Goal: Transaction & Acquisition: Purchase product/service

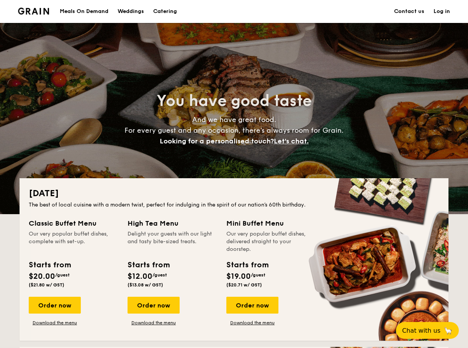
scroll to position [115, 0]
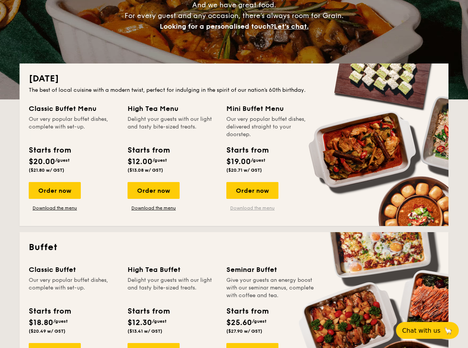
click at [264, 209] on link "Download the menu" at bounding box center [252, 208] width 52 height 6
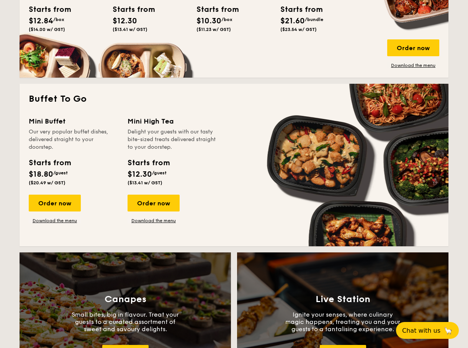
scroll to position [651, 0]
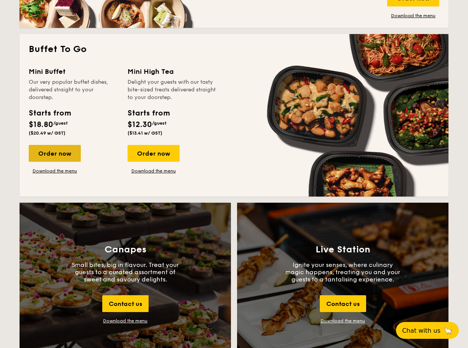
click at [67, 152] on div "Order now" at bounding box center [55, 153] width 52 height 17
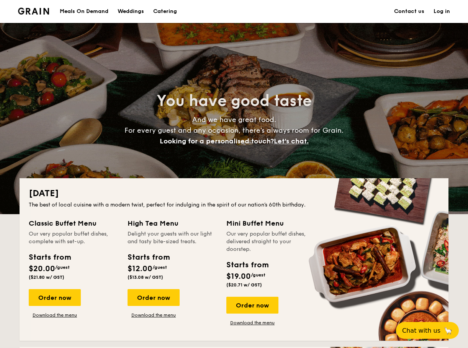
scroll to position [1487, 0]
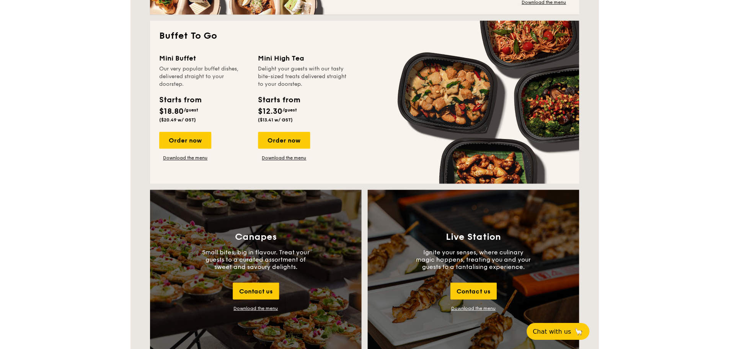
scroll to position [651, 0]
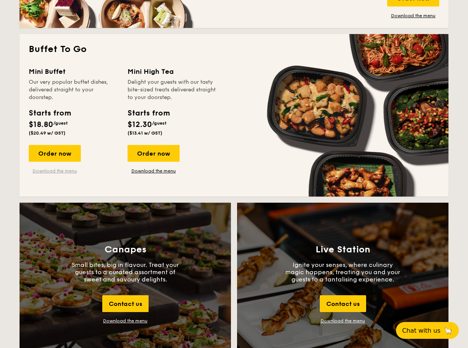
click at [72, 169] on link "Download the menu" at bounding box center [55, 171] width 52 height 6
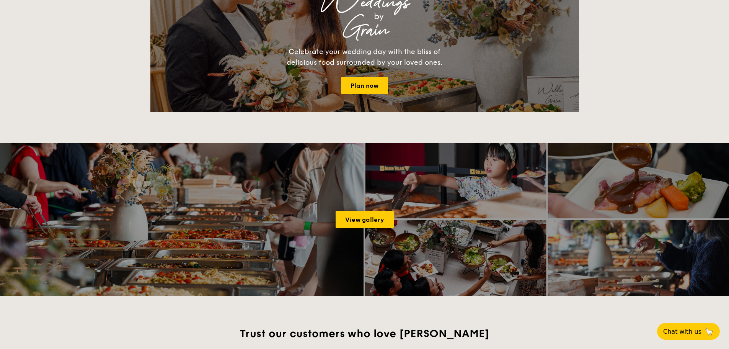
scroll to position [1239, 0]
